Goal: Check status: Check status

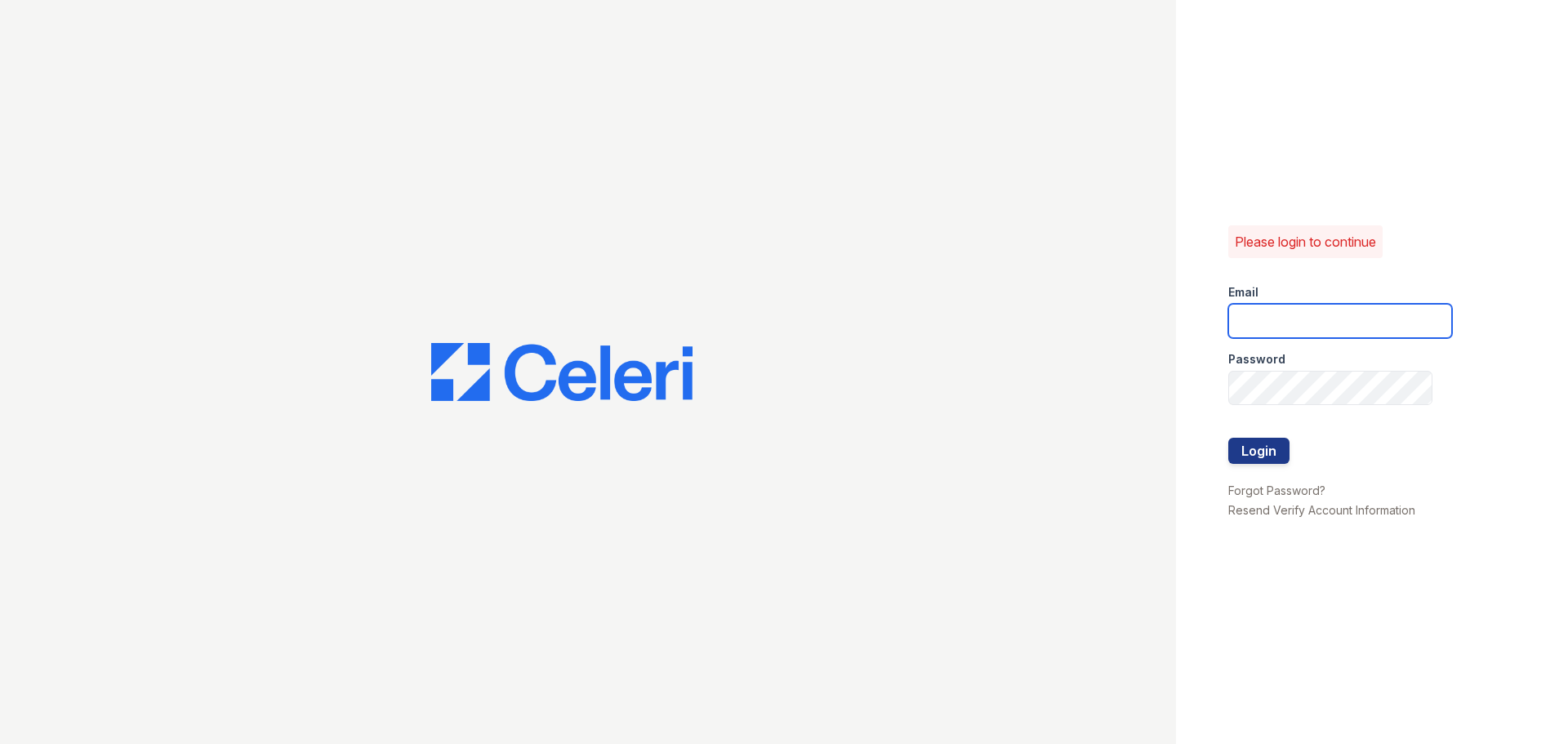
click at [1325, 327] on input "email" at bounding box center [1340, 321] width 224 height 34
type input "pennstation1@cafmanagement.com"
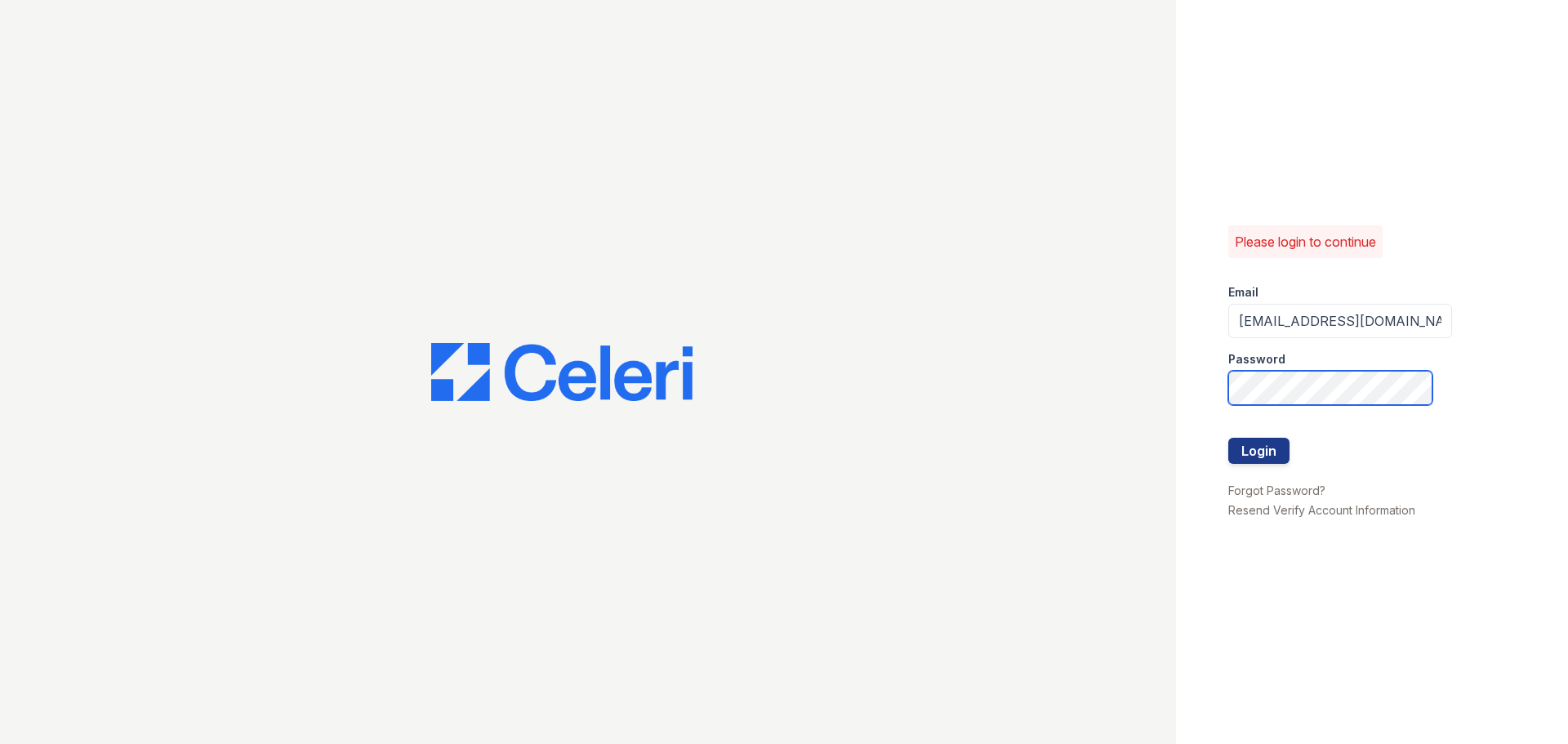
click at [1228, 438] on button "Login" at bounding box center [1258, 451] width 62 height 27
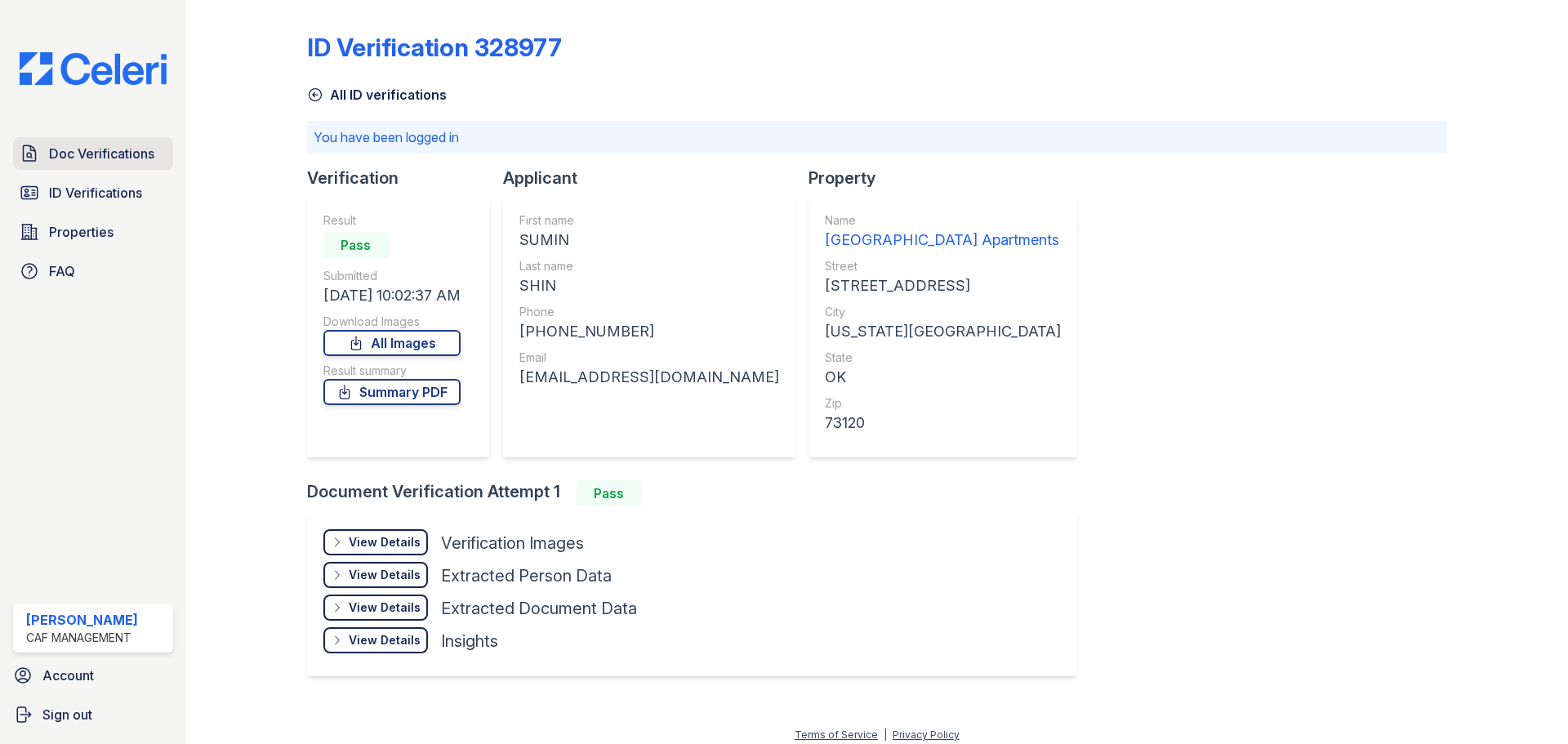
click at [113, 159] on span "Doc Verifications" at bounding box center [101, 154] width 105 height 20
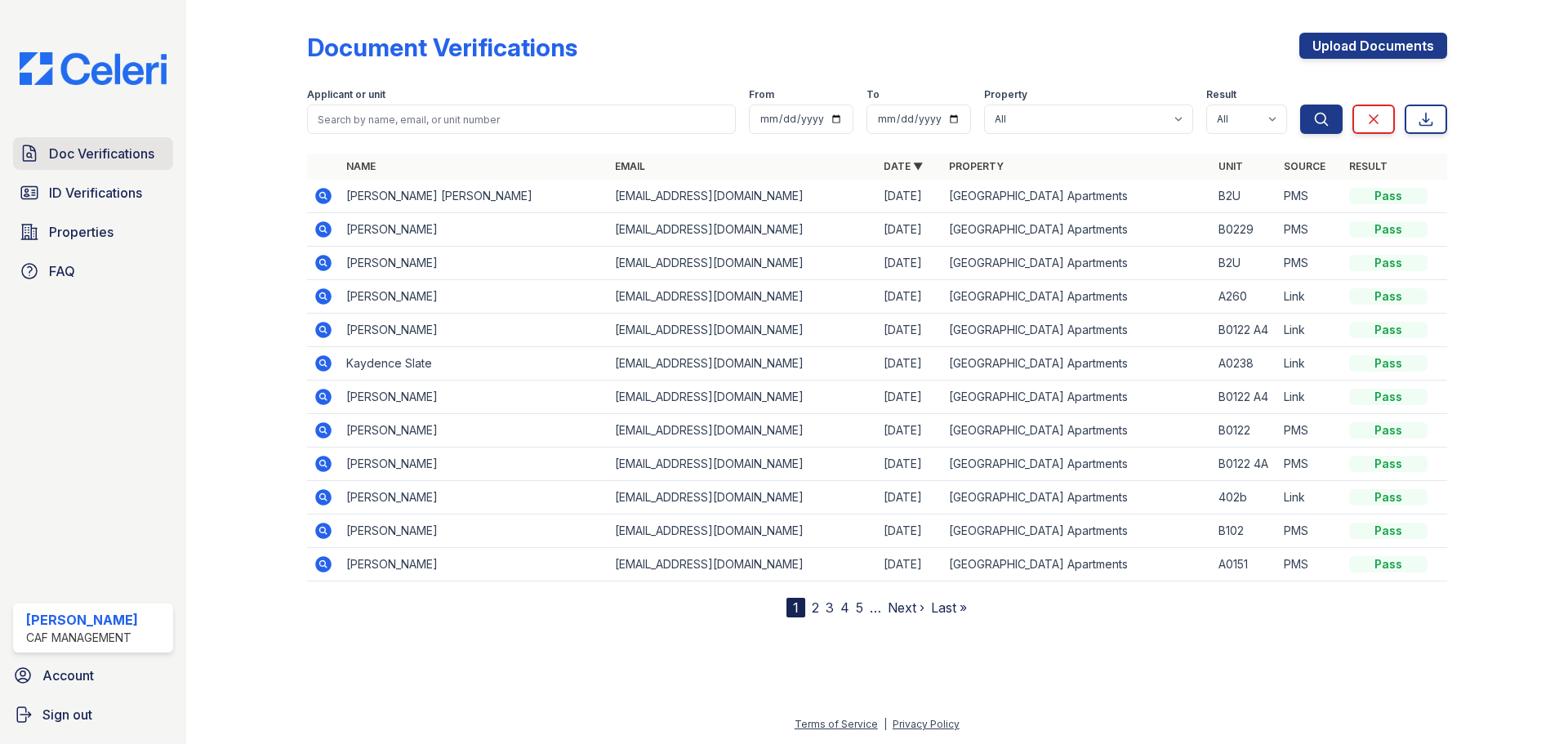
click at [113, 149] on span "Doc Verifications" at bounding box center [101, 154] width 105 height 20
click at [113, 151] on span "Doc Verifications" at bounding box center [101, 154] width 105 height 20
click at [108, 190] on span "ID Verifications" at bounding box center [96, 192] width 93 height 20
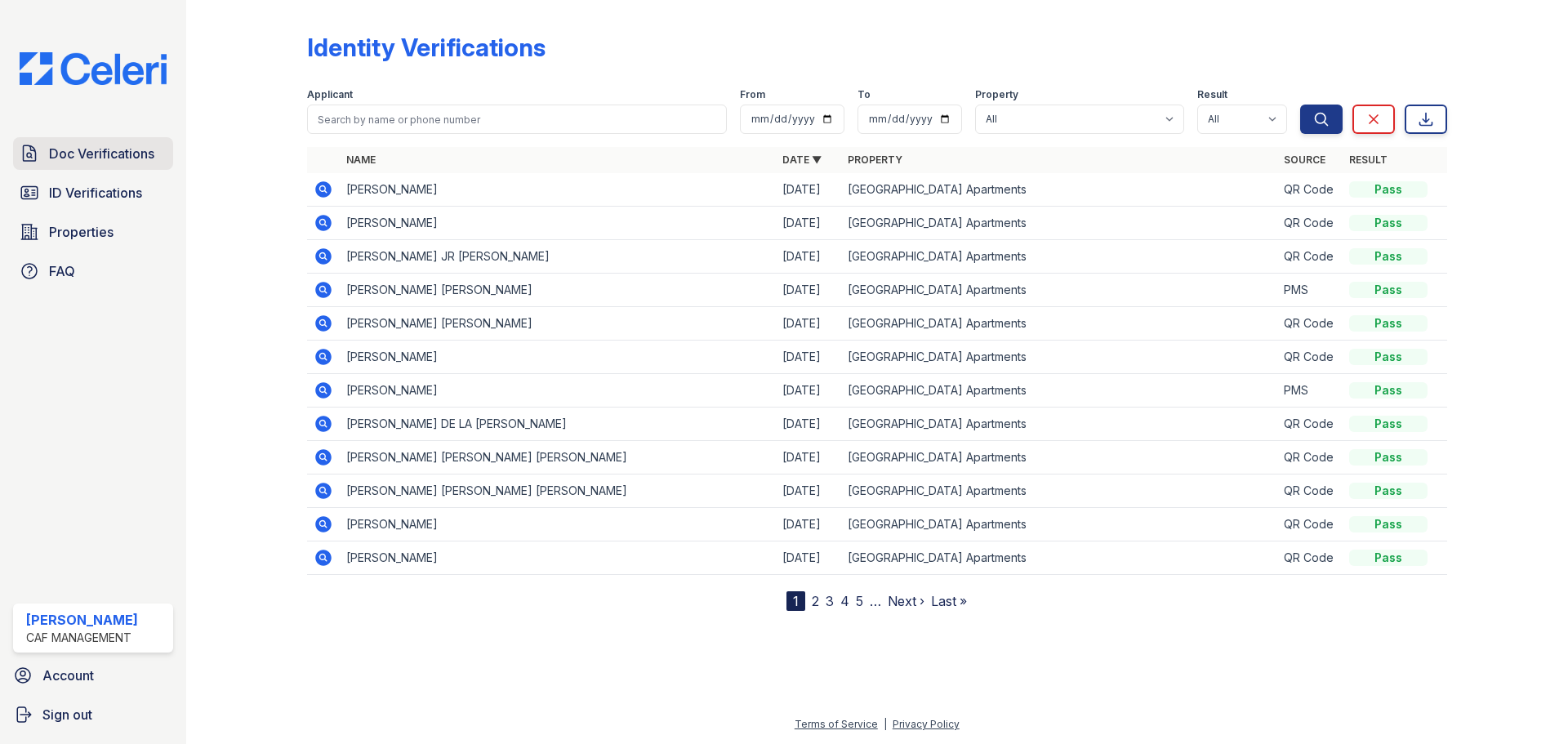
click at [121, 151] on span "Doc Verifications" at bounding box center [101, 154] width 105 height 20
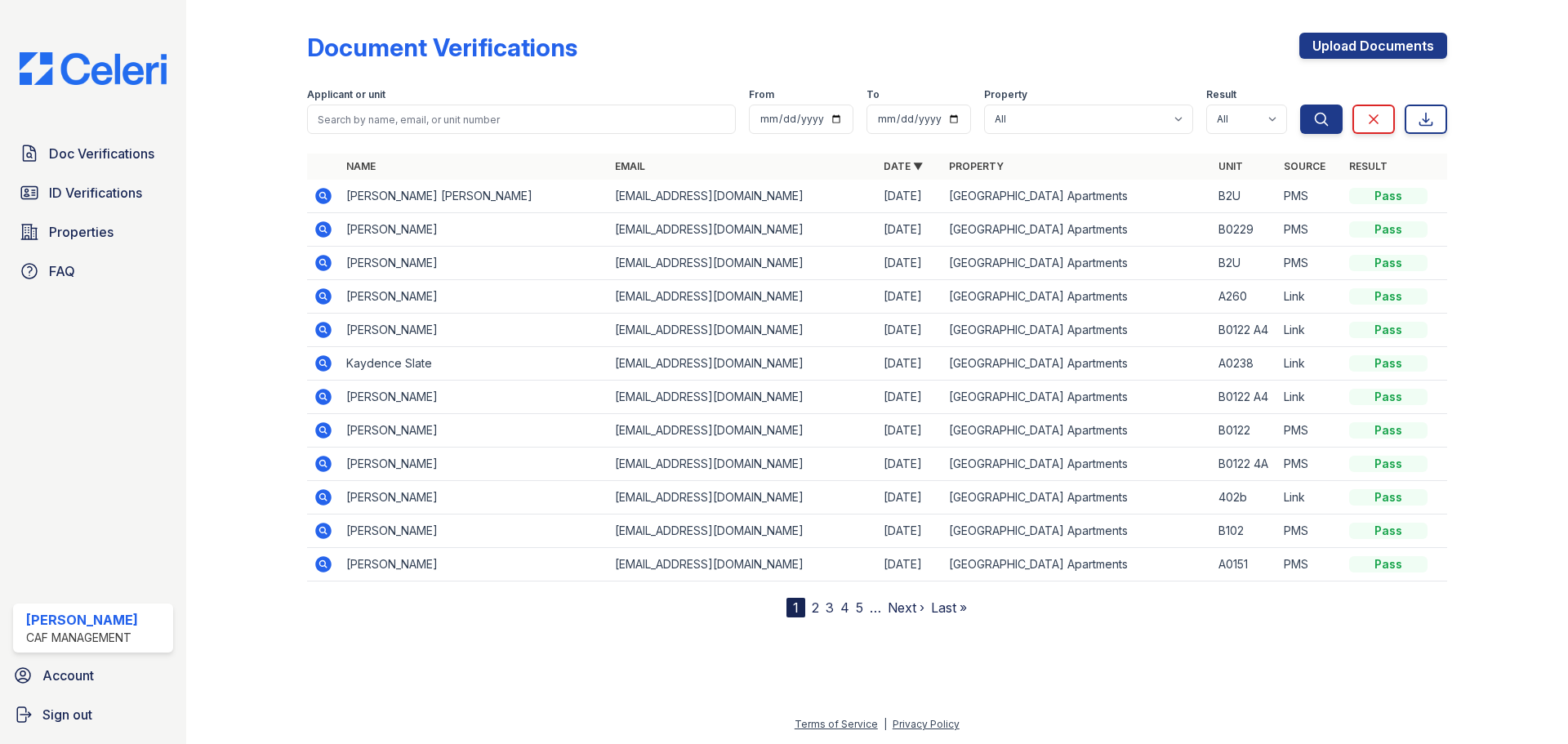
click at [814, 608] on link "2" at bounding box center [816, 608] width 8 height 16
click at [865, 605] on link "3" at bounding box center [865, 608] width 9 height 16
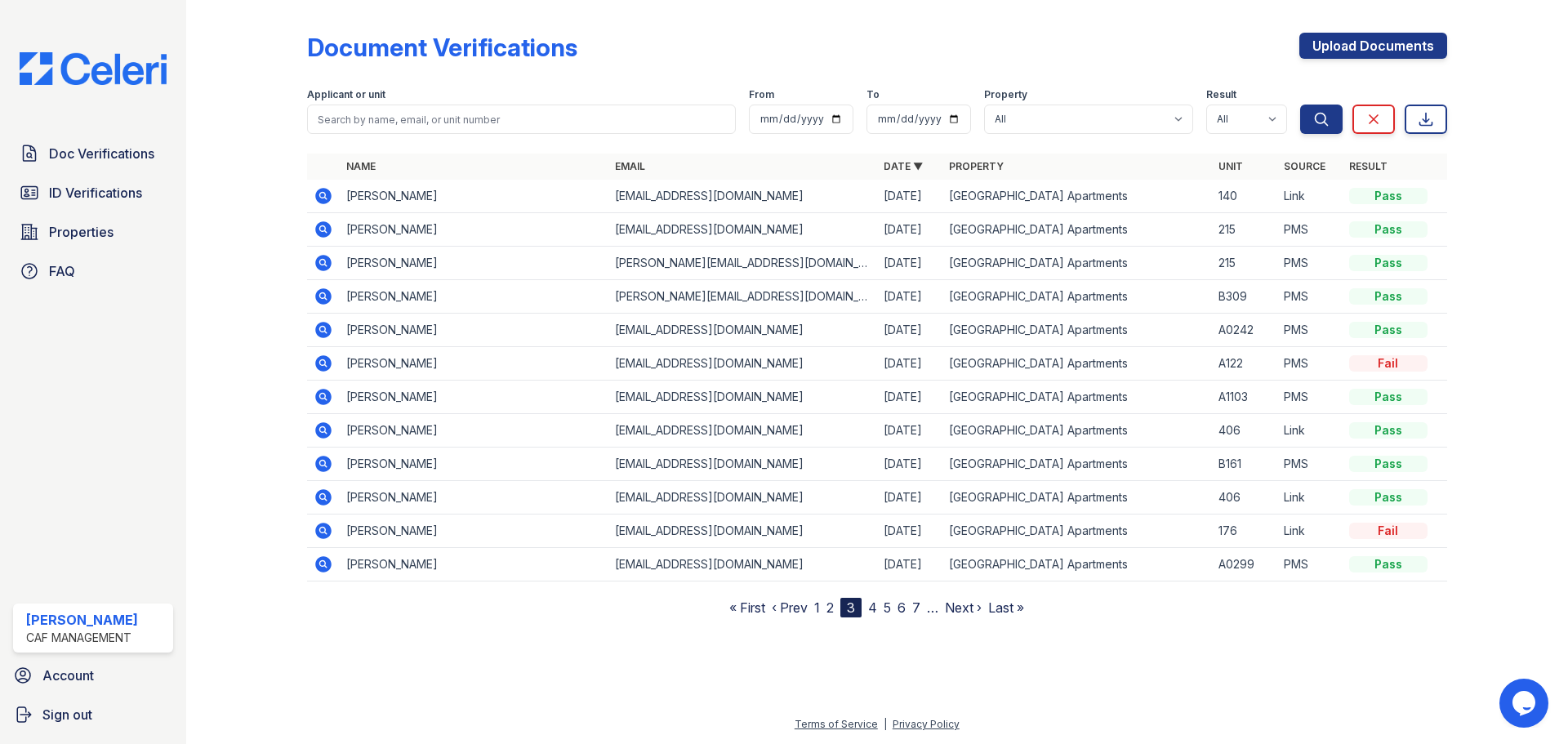
click at [820, 606] on link "1" at bounding box center [817, 608] width 6 height 16
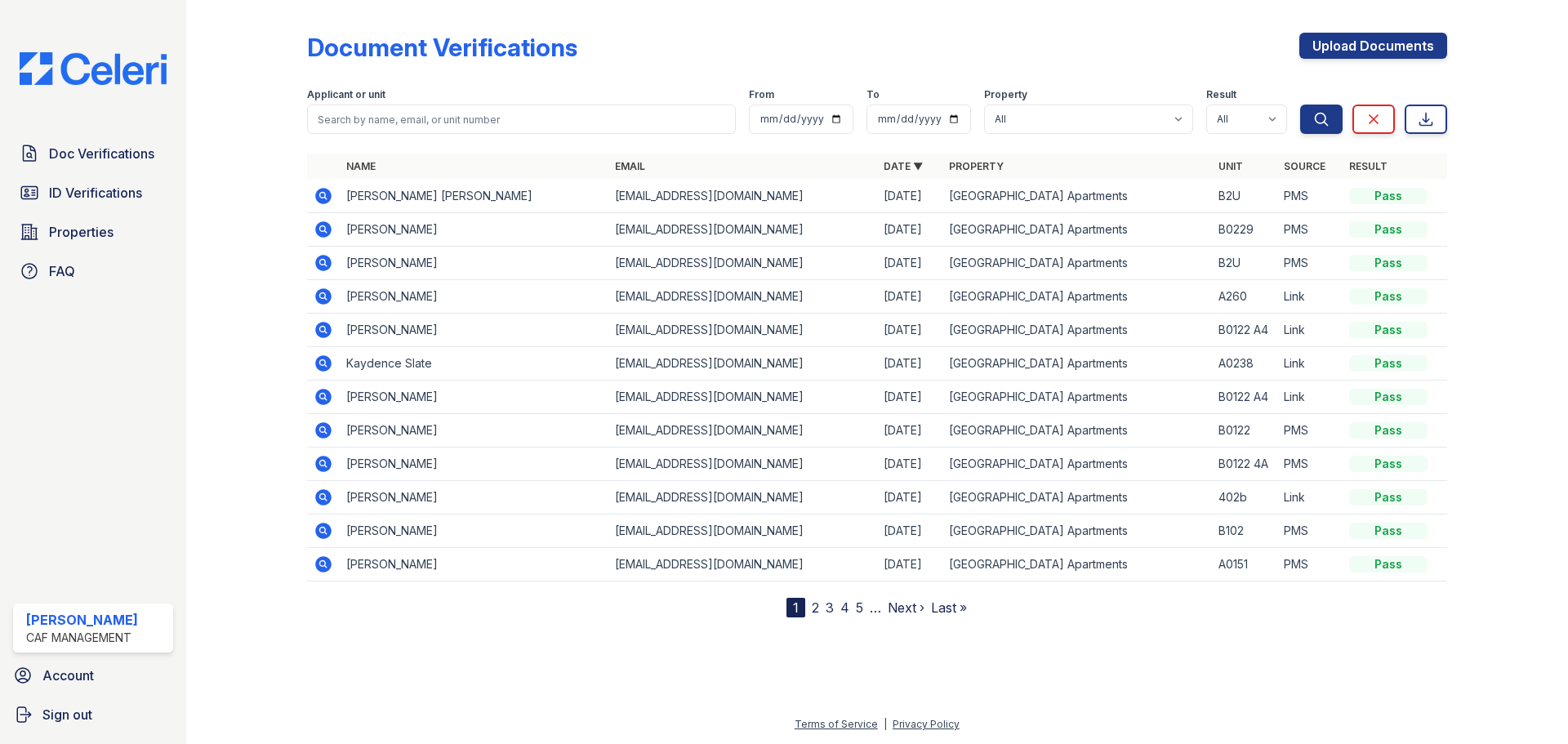
click at [326, 362] on icon at bounding box center [323, 363] width 16 height 16
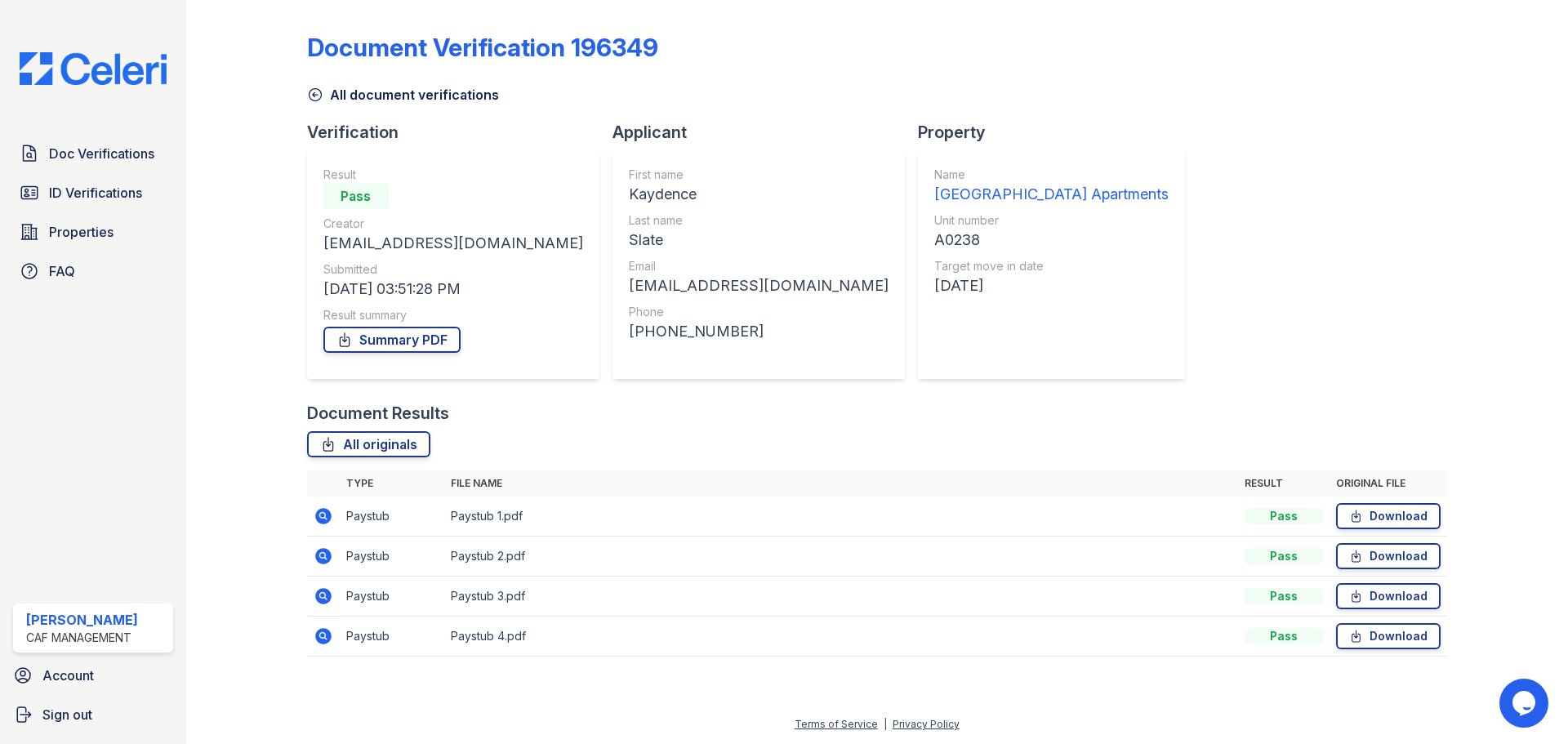
click at [1218, 184] on div "Document Verification 196349 All document verifications Verification Result Pas…" at bounding box center [876, 339] width 1140 height 666
click at [104, 197] on span "ID Verifications" at bounding box center [96, 192] width 93 height 20
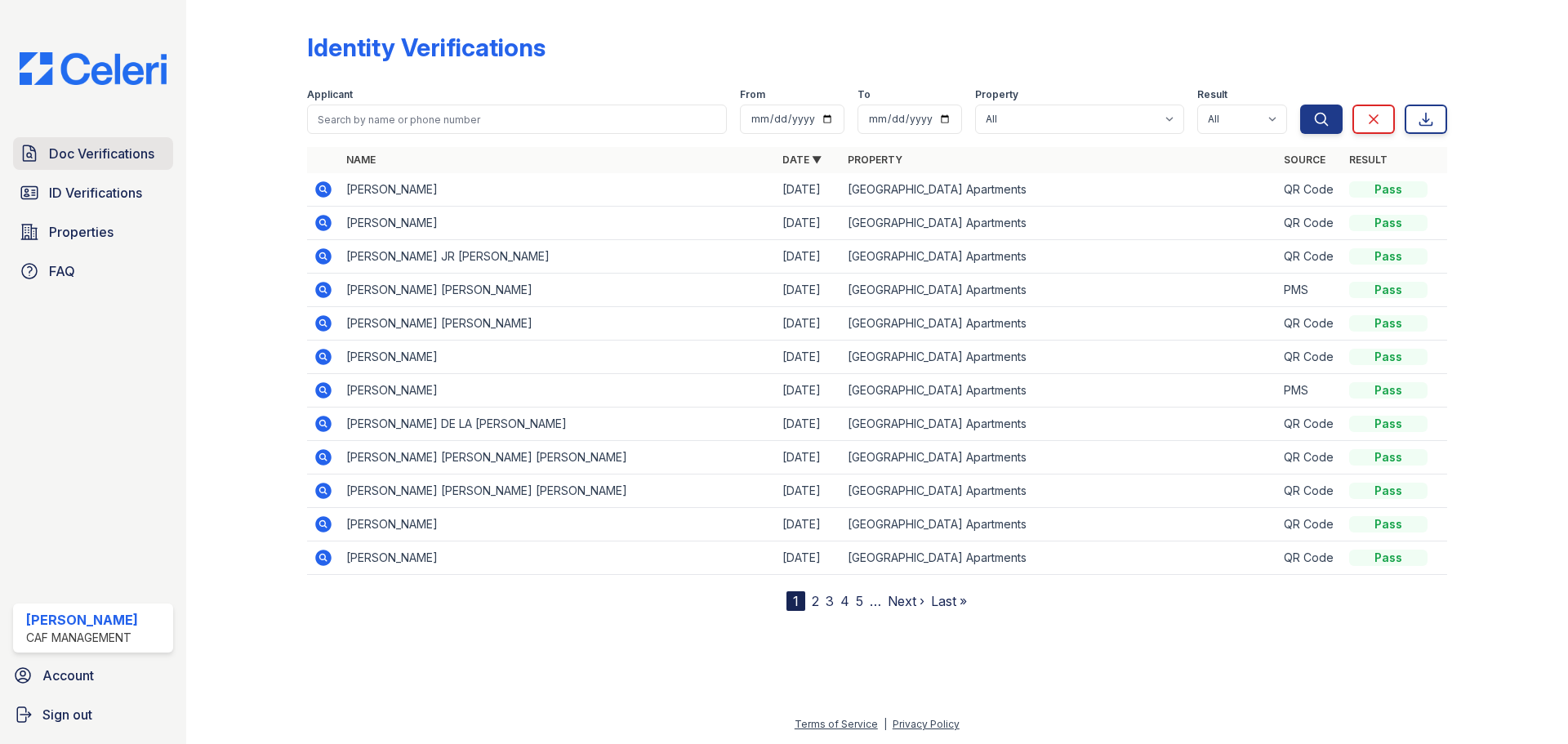
click at [110, 149] on span "Doc Verifications" at bounding box center [101, 154] width 105 height 20
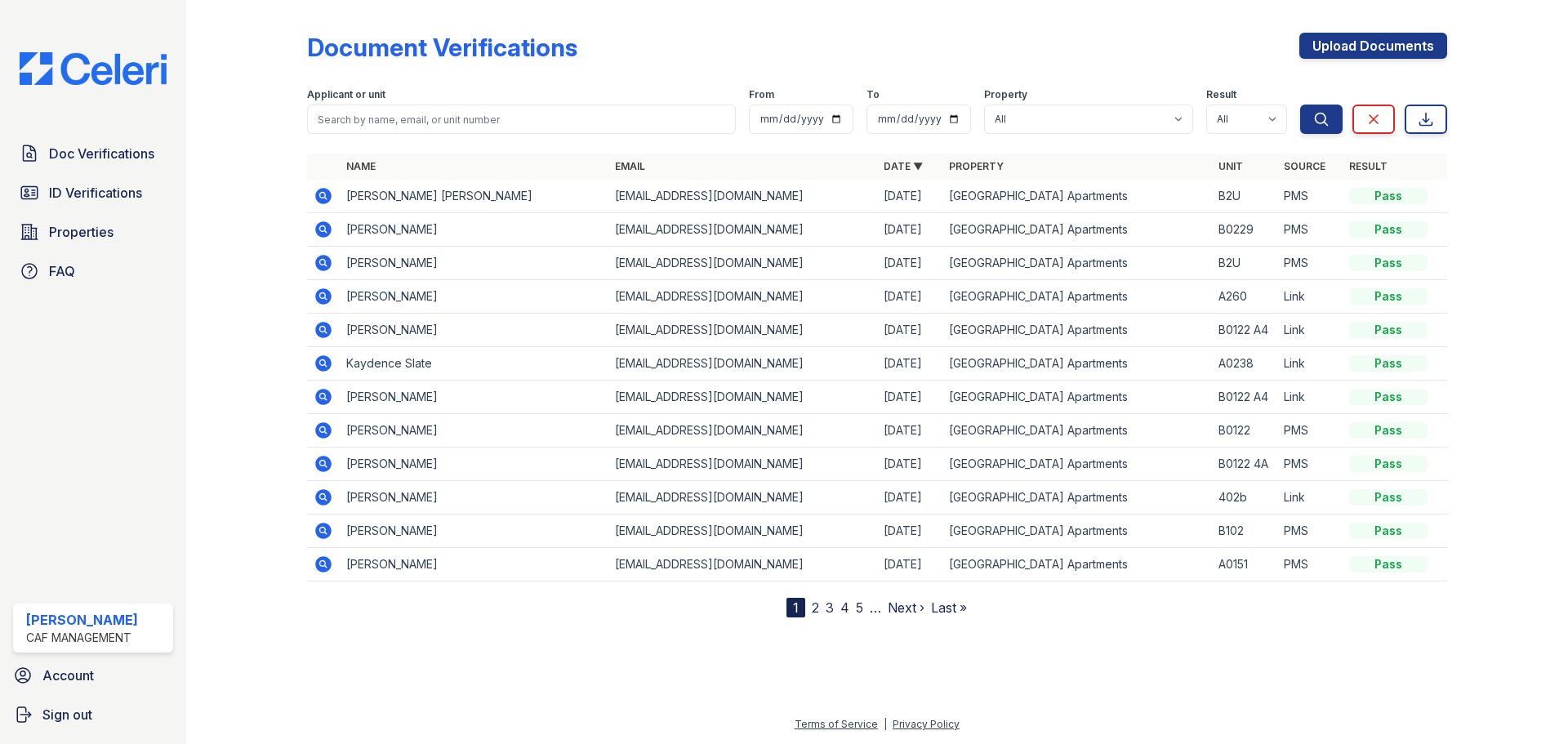
click at [819, 608] on link "2" at bounding box center [816, 608] width 8 height 16
click at [869, 611] on link "3" at bounding box center [865, 608] width 9 height 16
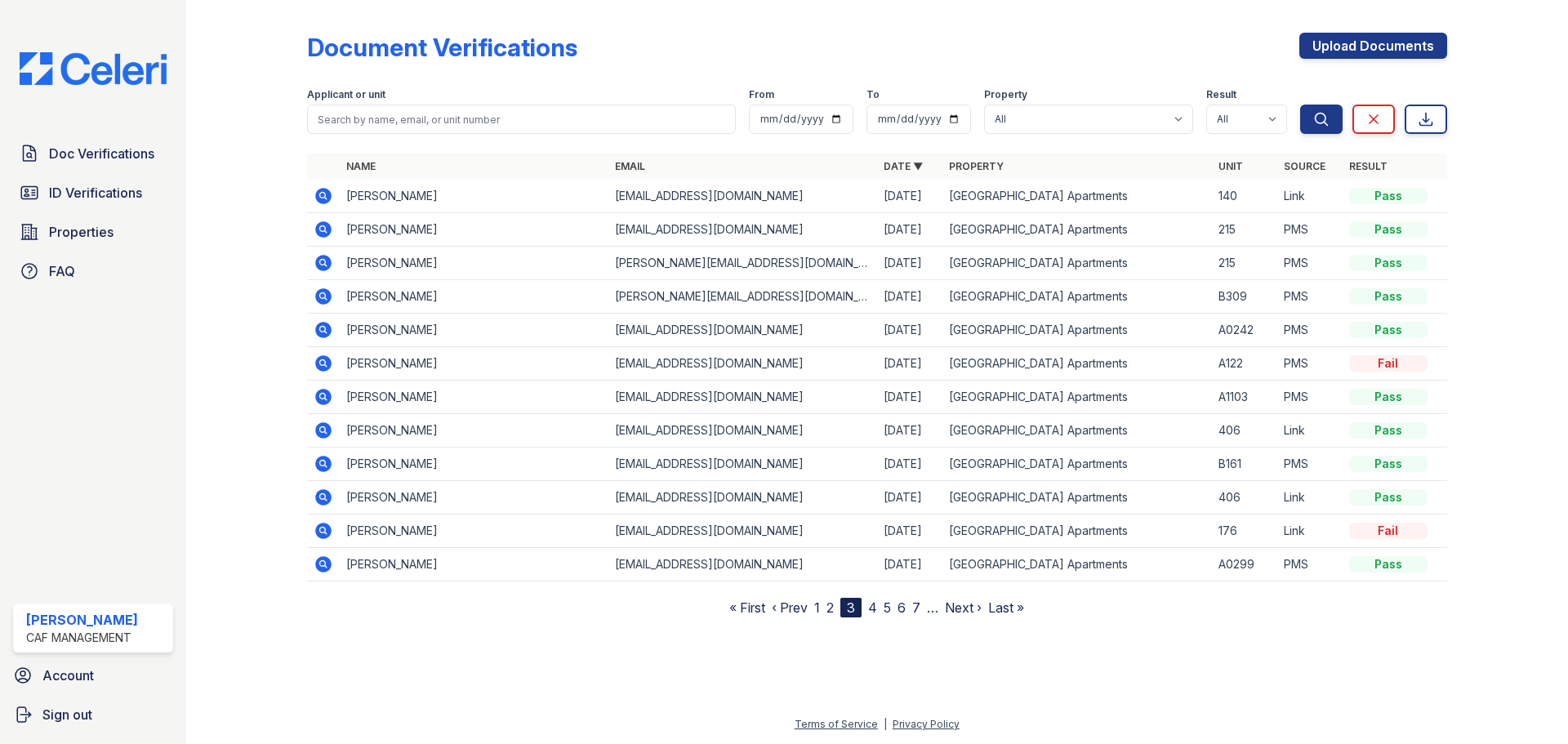
click at [873, 610] on link "4" at bounding box center [872, 608] width 9 height 16
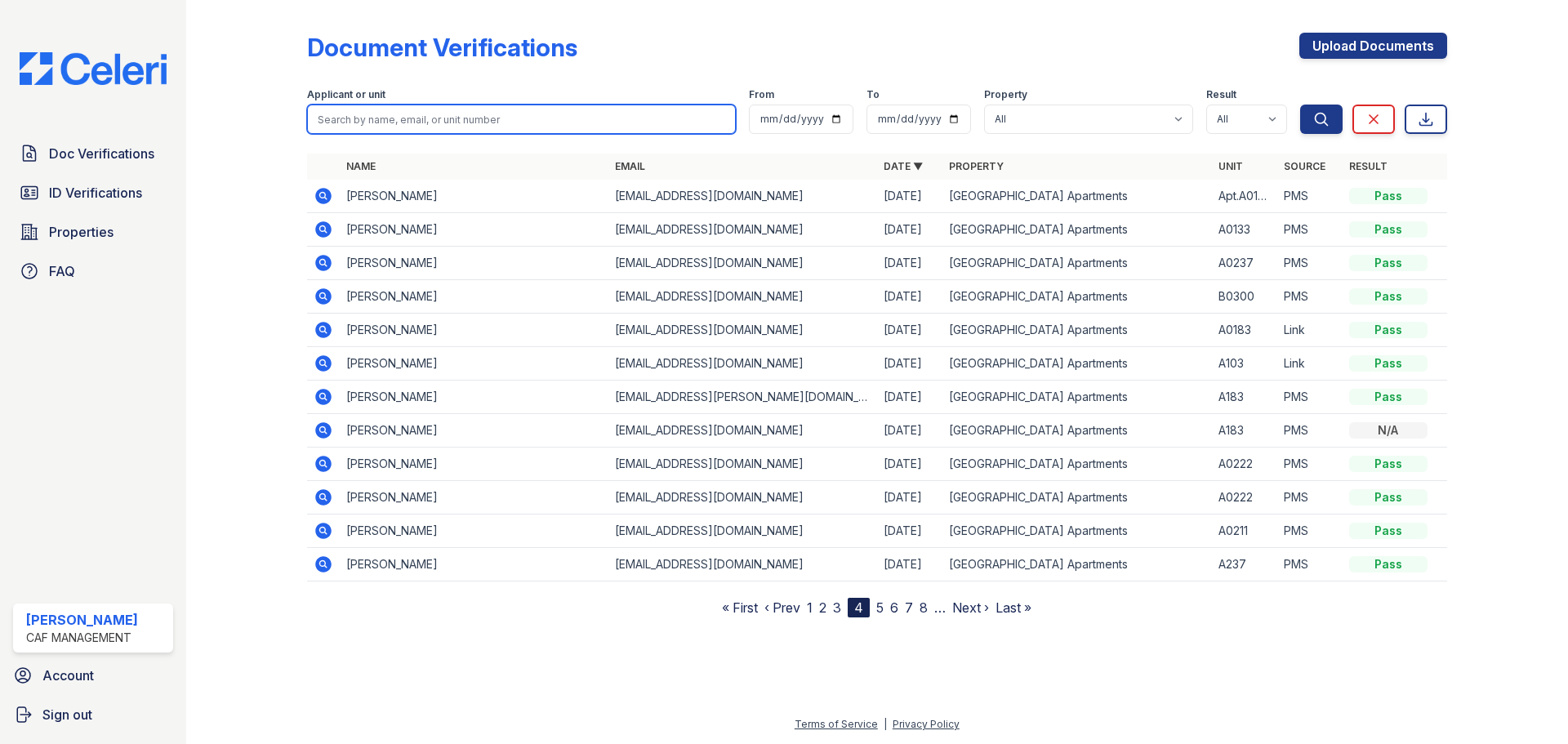
click at [363, 127] on input "search" at bounding box center [521, 118] width 429 height 29
type input "Felix"
click at [1300, 104] on button "Search" at bounding box center [1321, 118] width 43 height 29
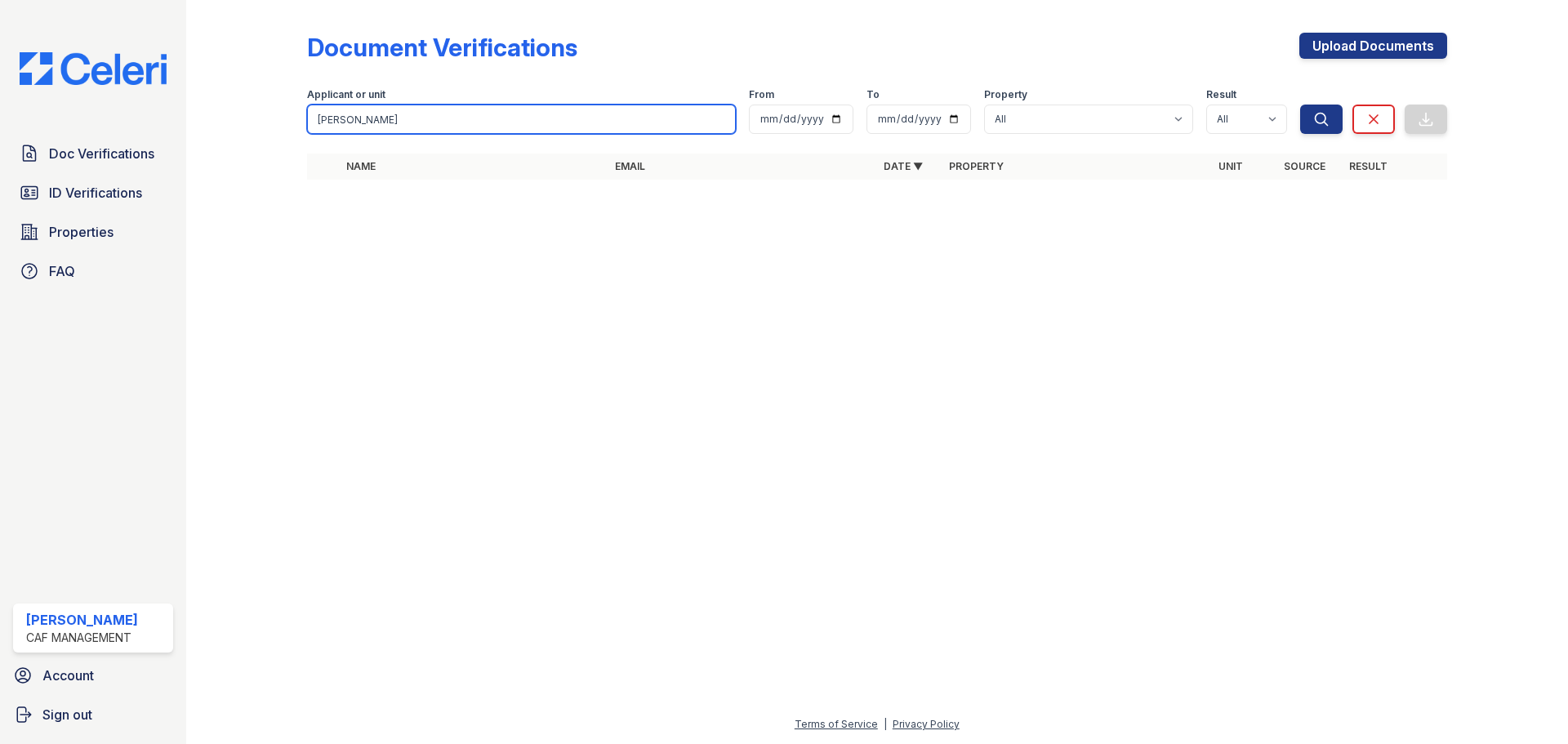
drag, startPoint x: 305, startPoint y: 120, endPoint x: 287, endPoint y: 120, distance: 18.0
click at [287, 120] on div "Document Verifications Upload Documents Filter Applicant or unit Felix From To …" at bounding box center [876, 111] width 1329 height 222
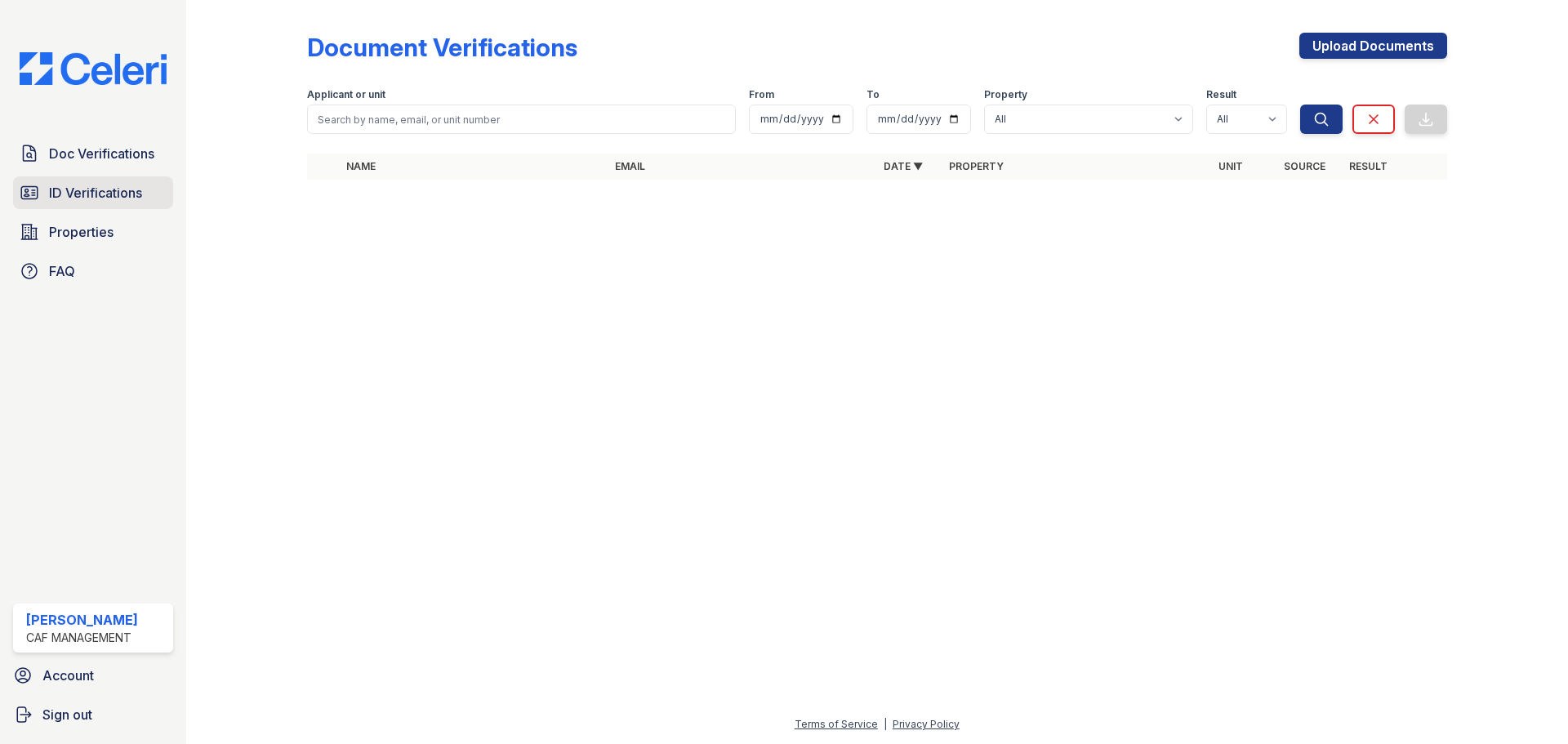
click at [118, 202] on span "ID Verifications" at bounding box center [96, 192] width 93 height 20
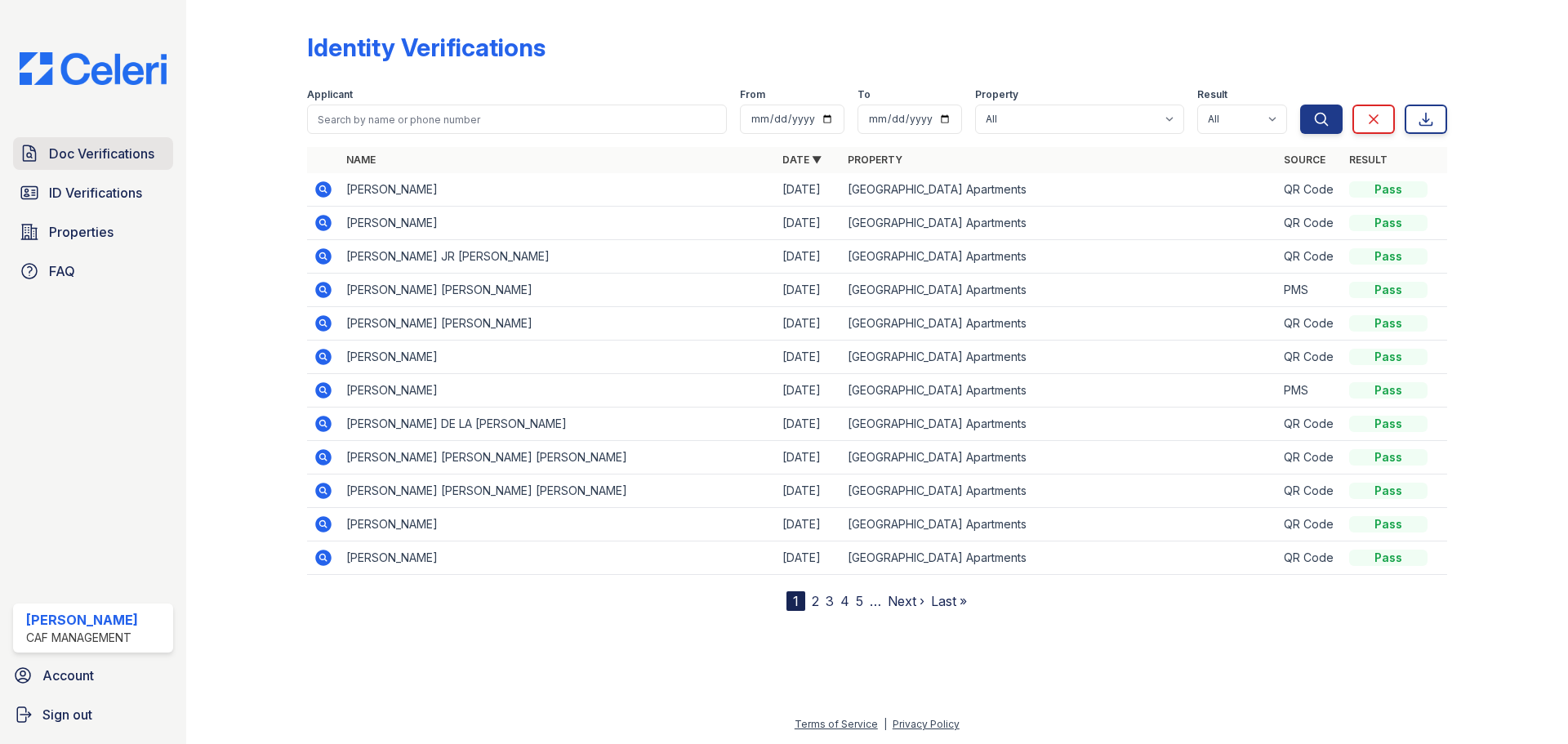
click at [109, 146] on span "Doc Verifications" at bounding box center [101, 154] width 105 height 20
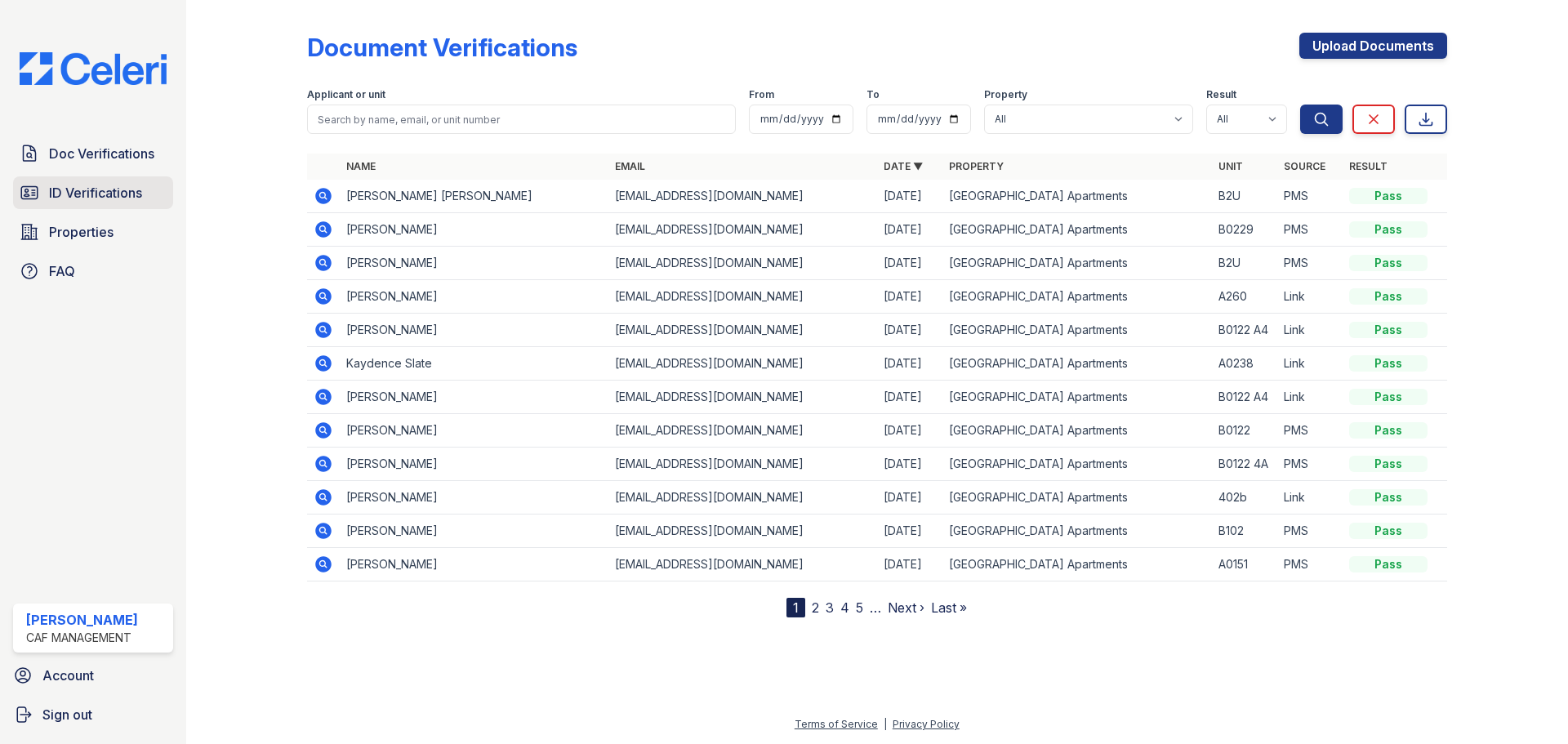
click at [103, 185] on span "ID Verifications" at bounding box center [96, 192] width 93 height 20
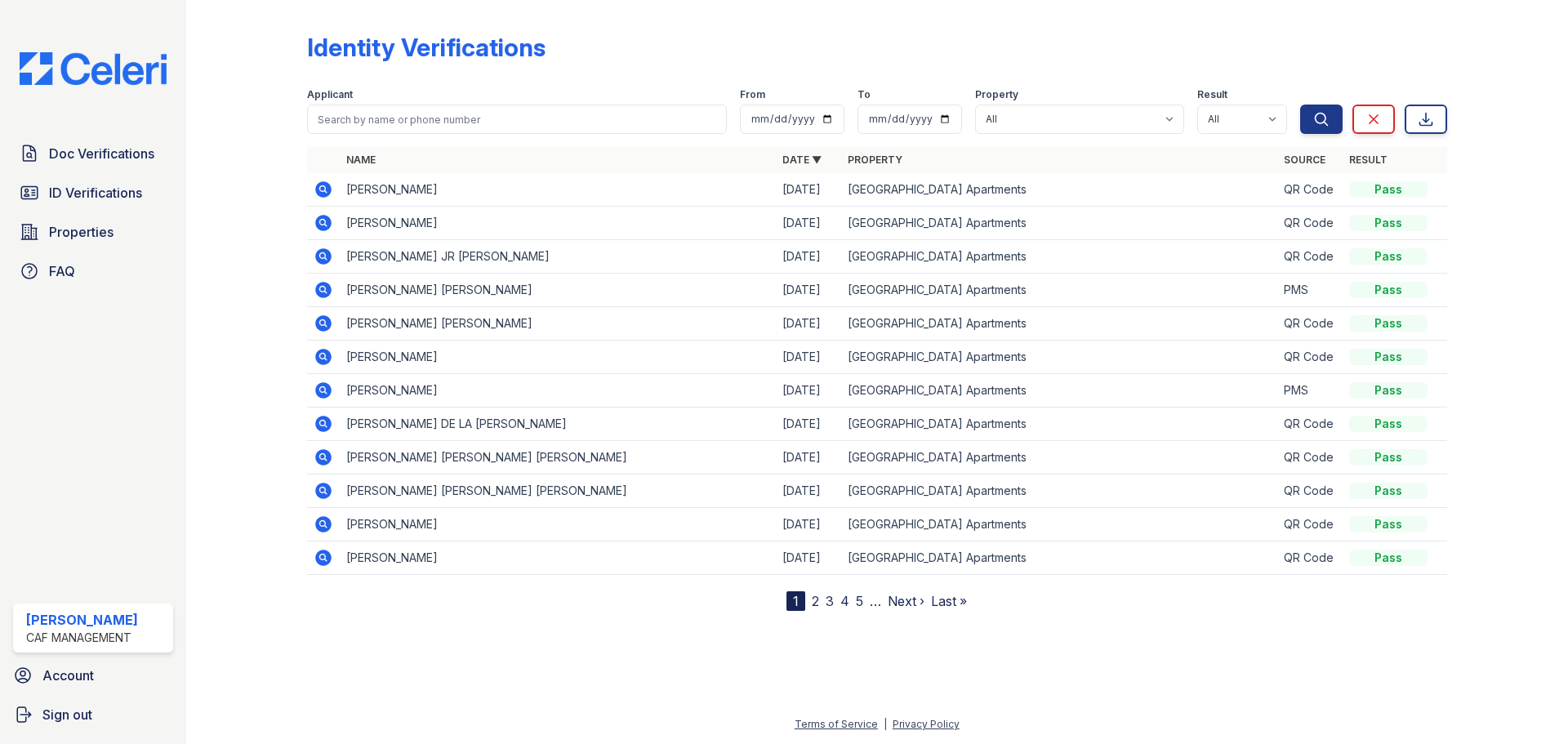
click at [319, 459] on icon at bounding box center [323, 457] width 16 height 16
